Goal: Find specific page/section: Find specific page/section

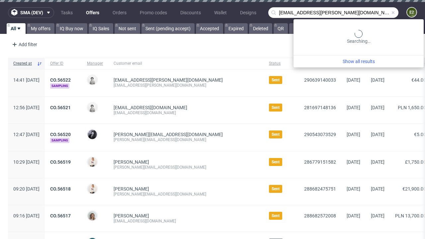
type input "[EMAIL_ADDRESS][PERSON_NAME][DOMAIN_NAME]"
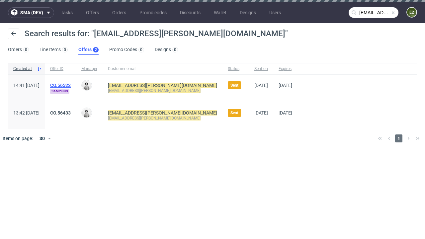
click at [88, 50] on link "Offers 2" at bounding box center [88, 50] width 20 height 11
click at [71, 85] on link "CO.56522" at bounding box center [60, 85] width 21 height 5
